Goal: Task Accomplishment & Management: Manage account settings

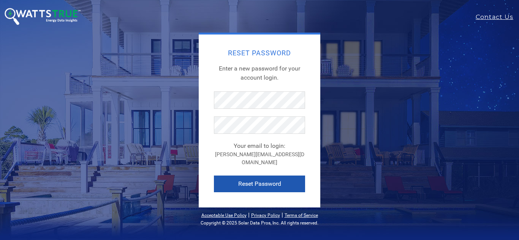
click at [262, 180] on button "Reset Password" at bounding box center [259, 184] width 91 height 17
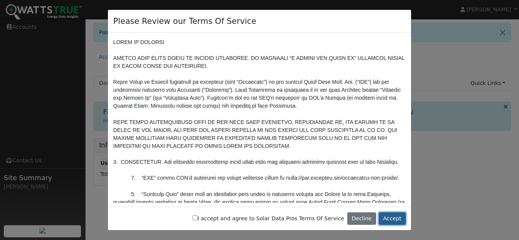
click at [395, 222] on button "Accept" at bounding box center [392, 219] width 27 height 13
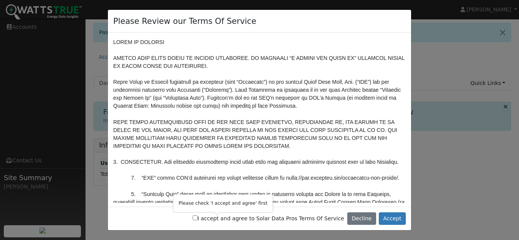
click at [197, 217] on input "I accept and agree to Solar Data Pros Terms Of Service" at bounding box center [194, 218] width 5 height 5
checkbox input "true"
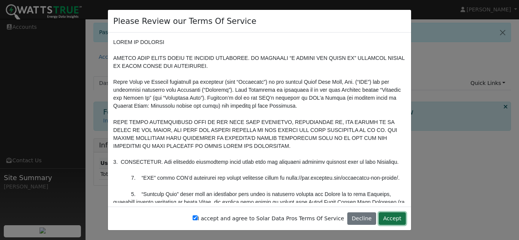
click at [395, 215] on button "Accept" at bounding box center [392, 219] width 27 height 13
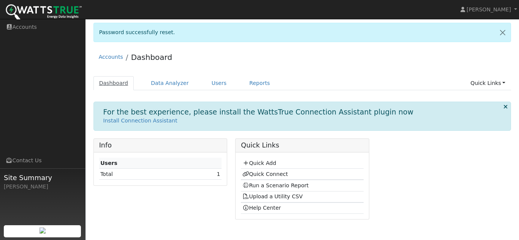
click at [112, 85] on link "Dashboard" at bounding box center [113, 83] width 41 height 14
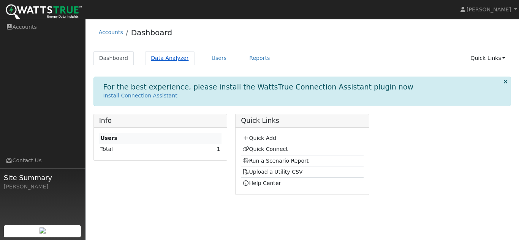
click at [158, 62] on link "Data Analyzer" at bounding box center [169, 58] width 49 height 14
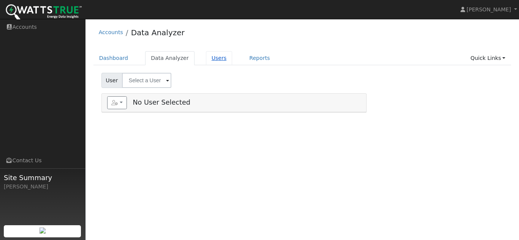
click at [206, 57] on link "Users" at bounding box center [219, 58] width 27 height 14
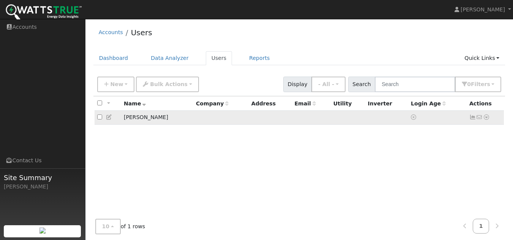
click at [131, 117] on td "[PERSON_NAME]" at bounding box center [157, 118] width 72 height 14
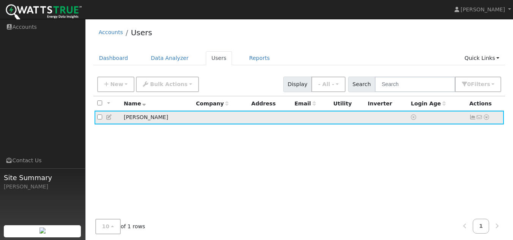
click at [98, 118] on input "checkbox" at bounding box center [99, 117] width 5 height 5
checkbox input "true"
click at [230, 80] on div "New Quick Add Quick Connect Quick Convert Lead Bulk Actions Send Email Disconne…" at bounding box center [299, 83] width 407 height 18
click at [247, 57] on link "Reports" at bounding box center [259, 58] width 32 height 14
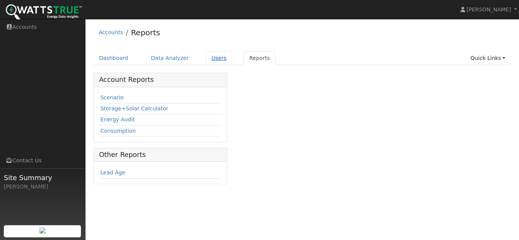
click at [207, 59] on link "Users" at bounding box center [219, 58] width 27 height 14
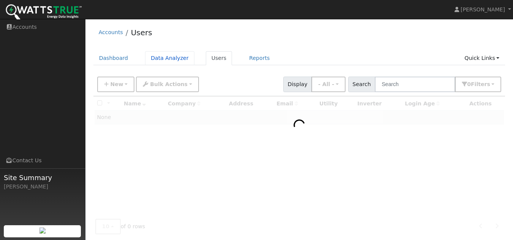
click at [152, 55] on link "Data Analyzer" at bounding box center [169, 58] width 49 height 14
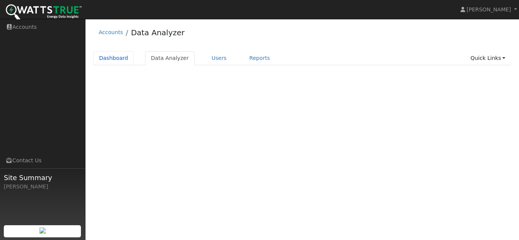
click at [108, 57] on link "Dashboard" at bounding box center [113, 58] width 41 height 14
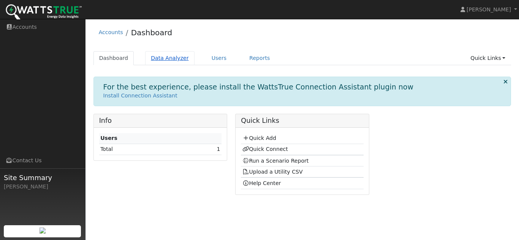
click at [174, 52] on link "Data Analyzer" at bounding box center [169, 58] width 49 height 14
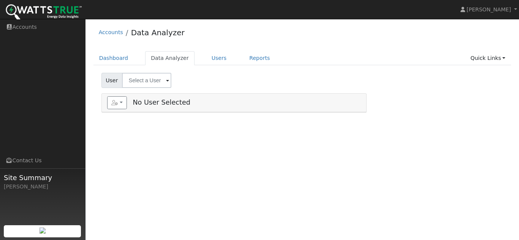
click at [144, 84] on input "text" at bounding box center [146, 80] width 49 height 15
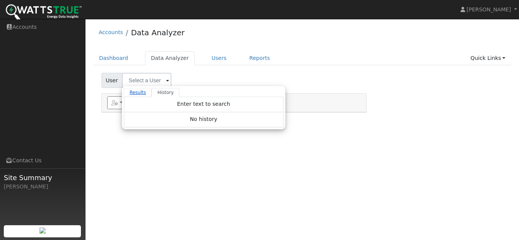
click at [140, 92] on link "Results" at bounding box center [138, 92] width 28 height 9
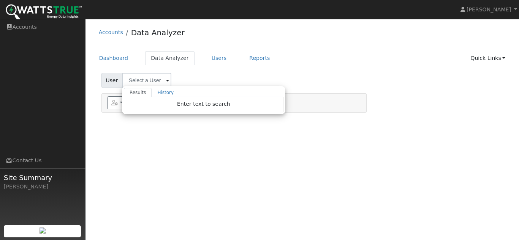
click at [197, 75] on div "User Results History Enter text to search Enter text to search No history Accou…" at bounding box center [302, 79] width 404 height 18
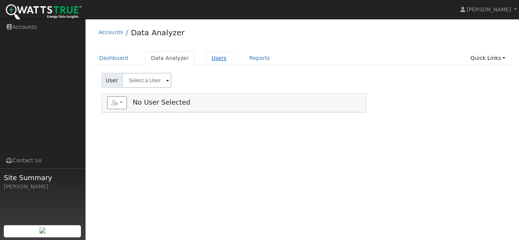
click at [214, 55] on link "Users" at bounding box center [219, 58] width 27 height 14
